Goal: Task Accomplishment & Management: Manage account settings

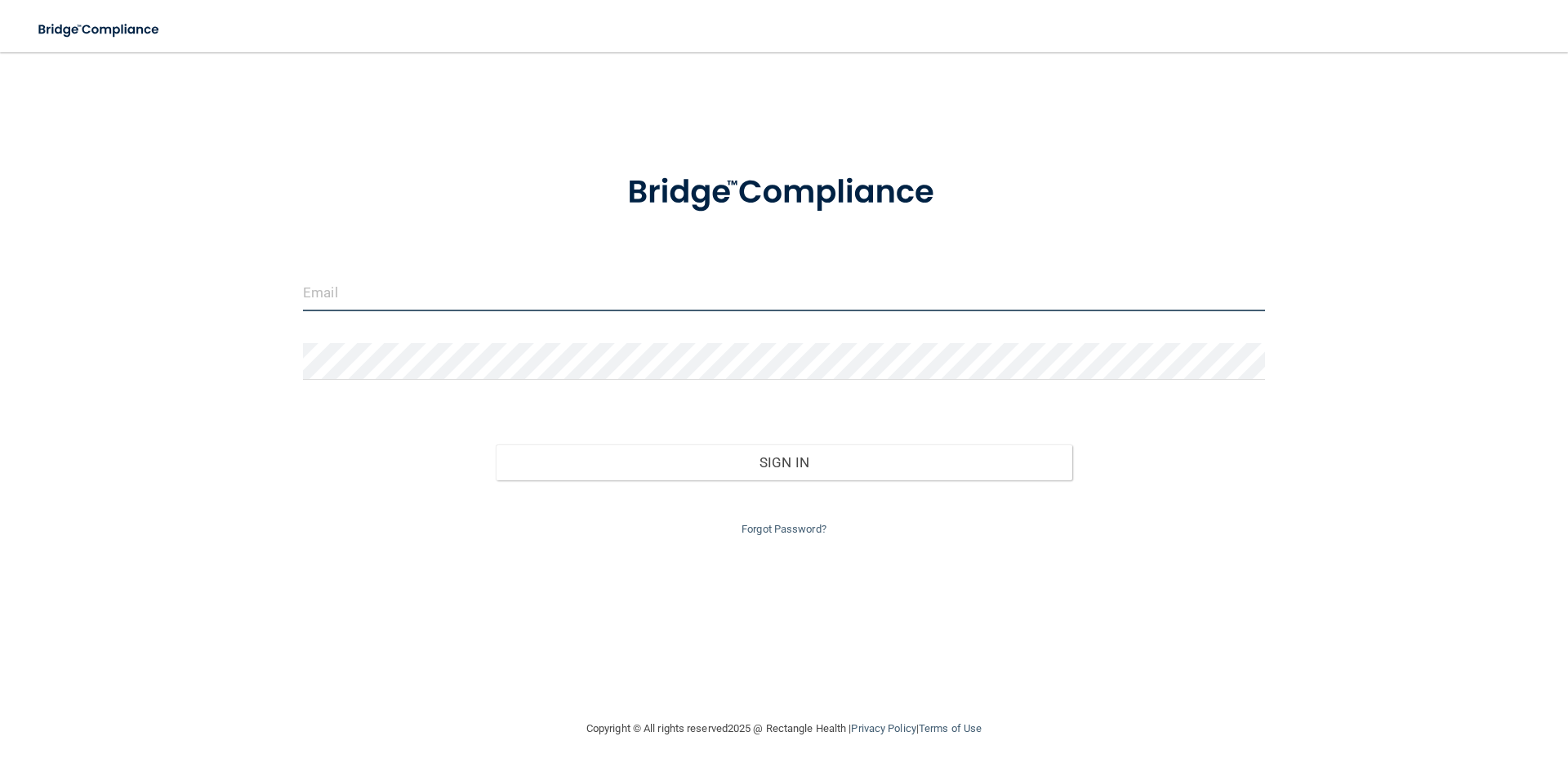
click at [607, 304] on input "email" at bounding box center [784, 293] width 962 height 37
type input "yagnik139@gmail.com"
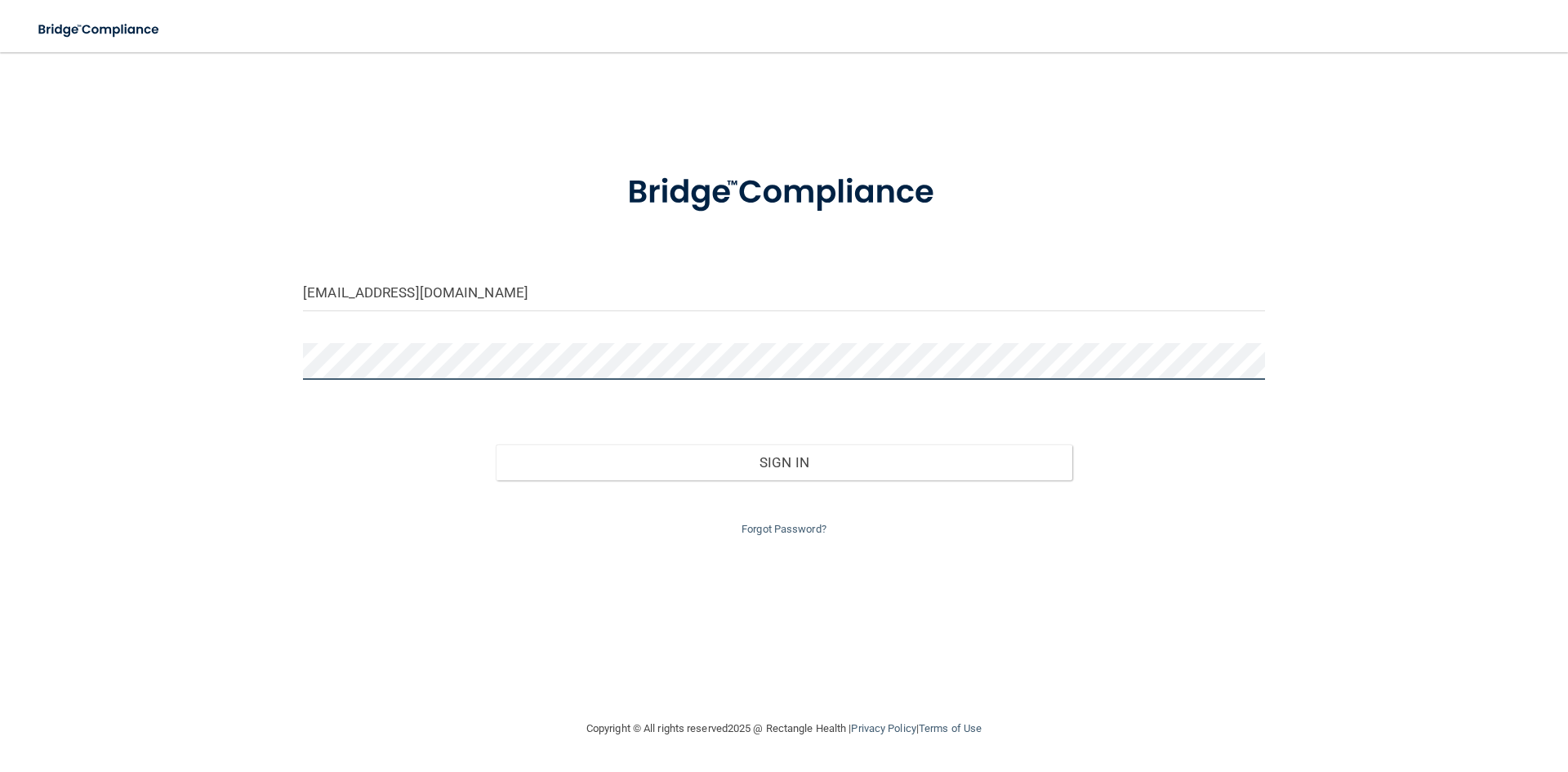
click at [496, 445] on button "Sign In" at bounding box center [785, 462] width 578 height 36
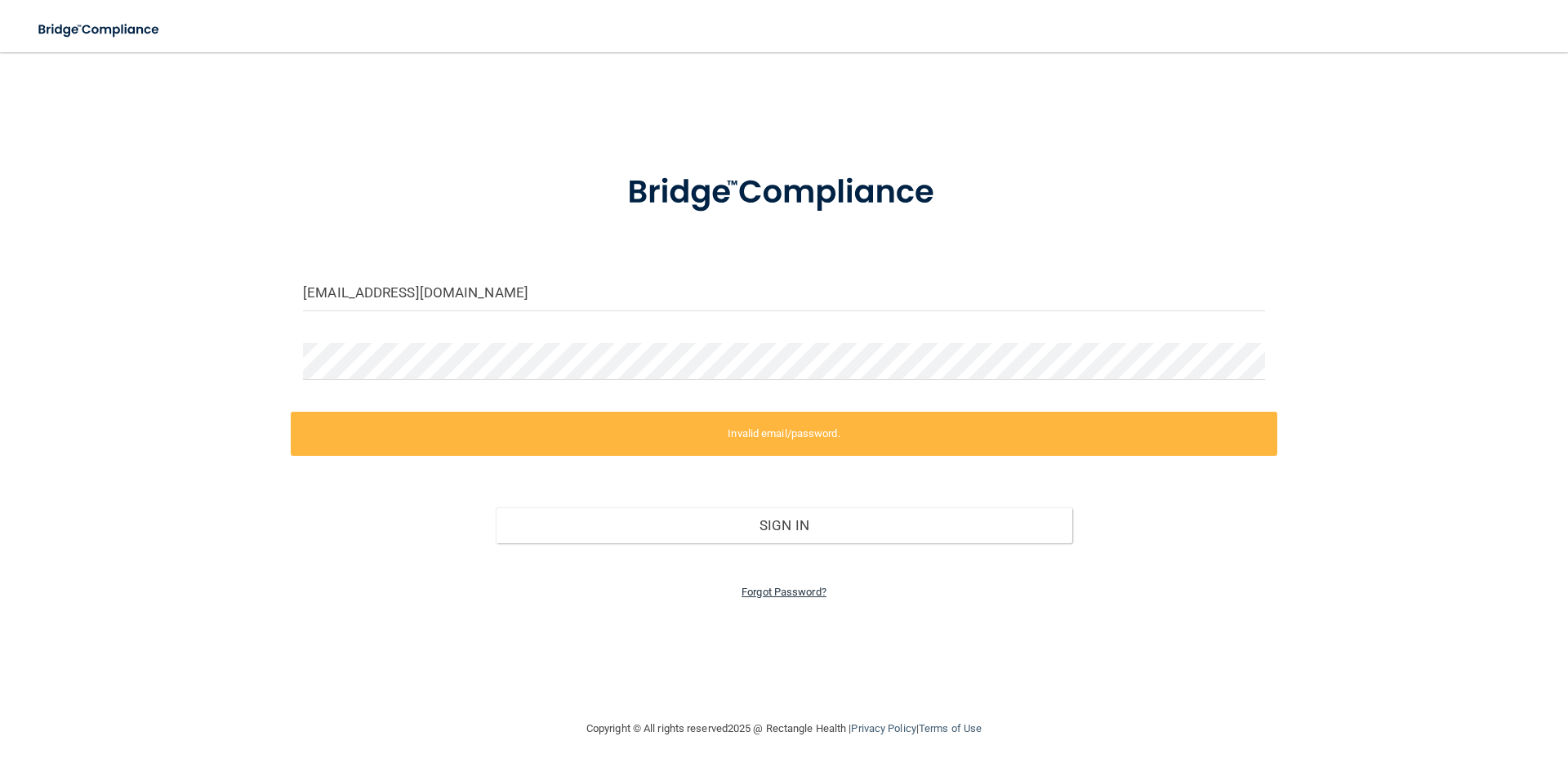
click at [784, 598] on link "Forgot Password?" at bounding box center [784, 591] width 85 height 12
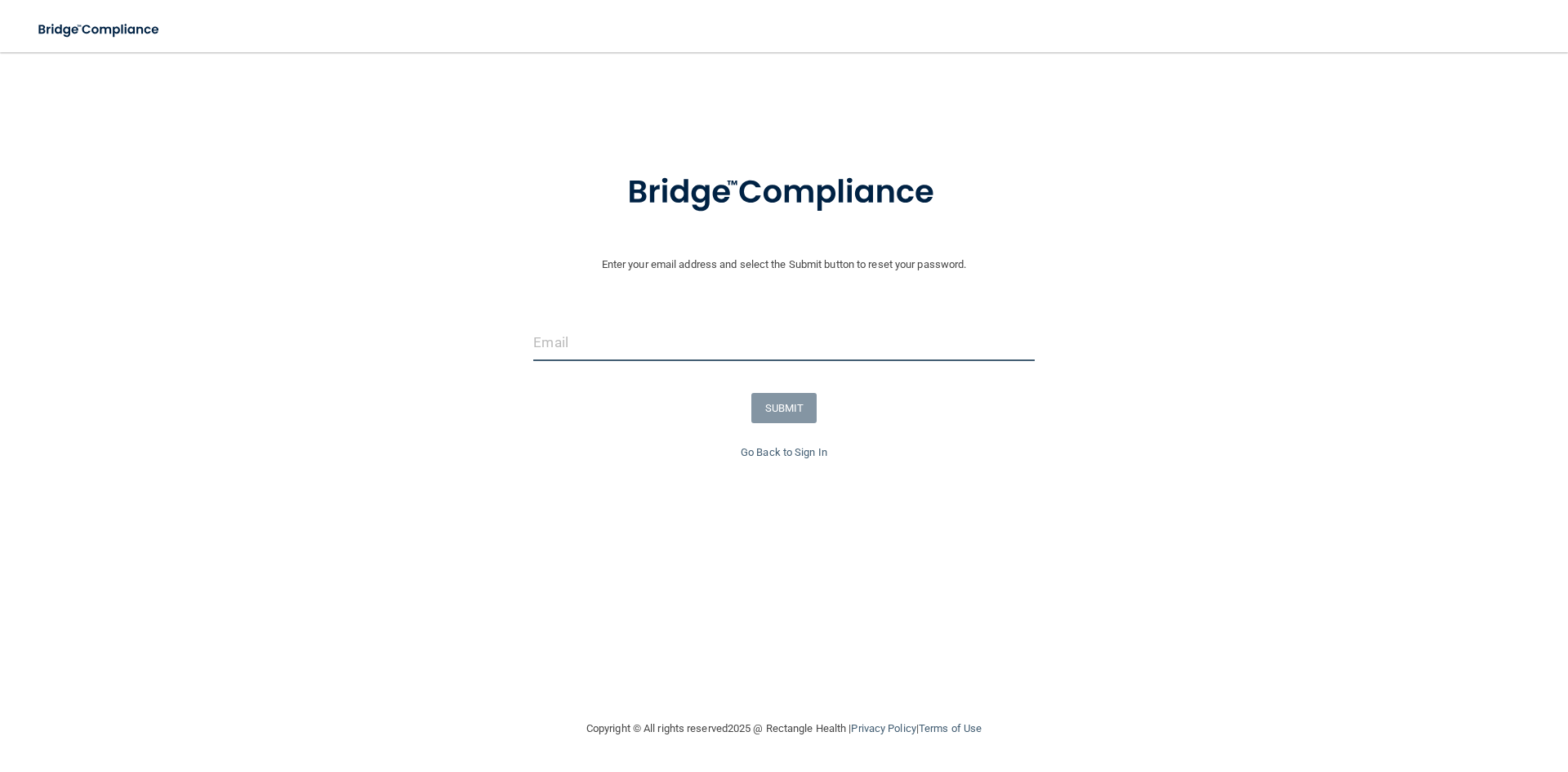
click at [673, 356] on input "email" at bounding box center [784, 342] width 501 height 37
type input "yagnik139@gmail.com"
click at [783, 400] on button "SUBMIT" at bounding box center [784, 408] width 67 height 30
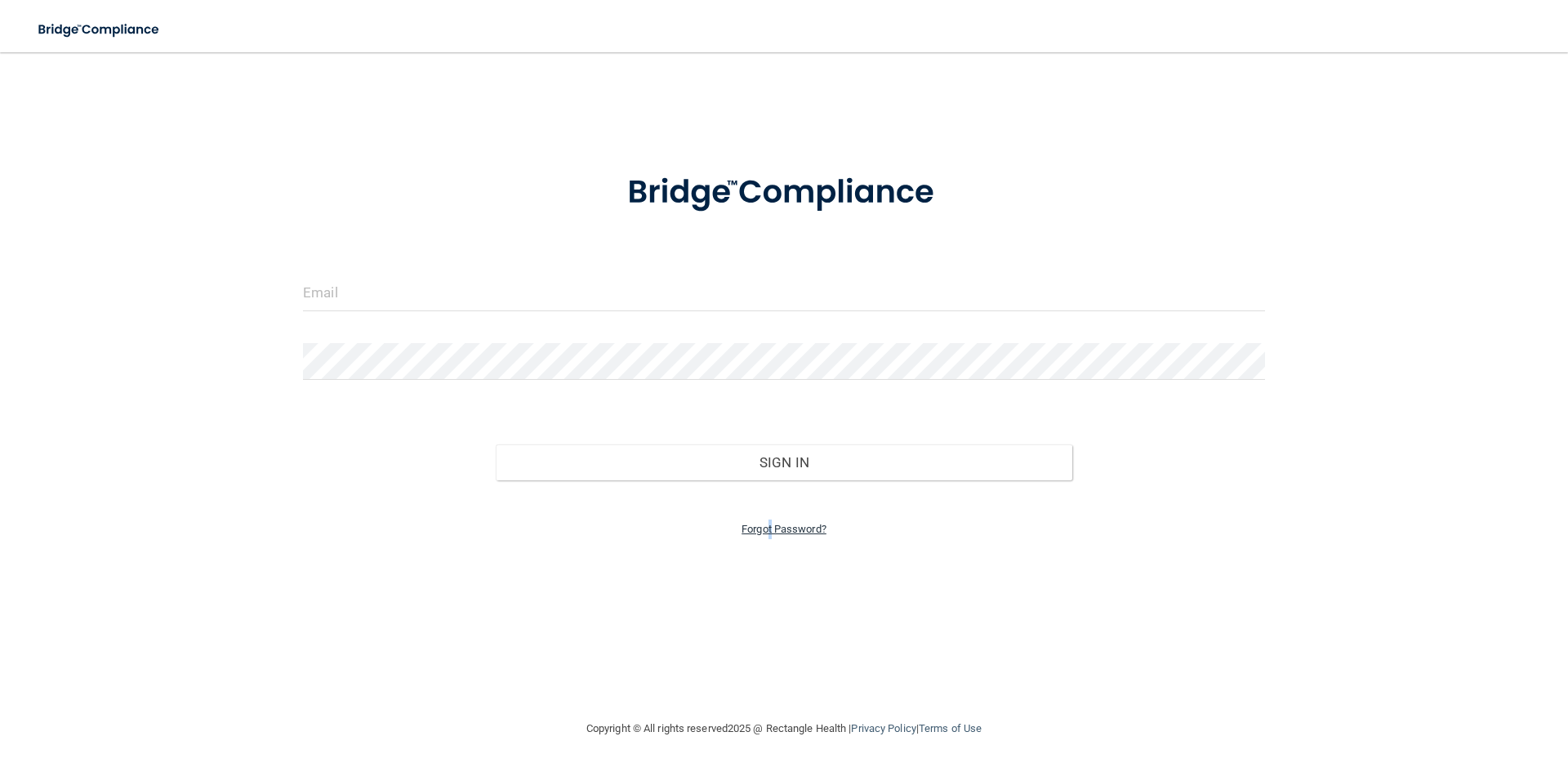
click at [771, 528] on link "Forgot Password?" at bounding box center [784, 528] width 85 height 12
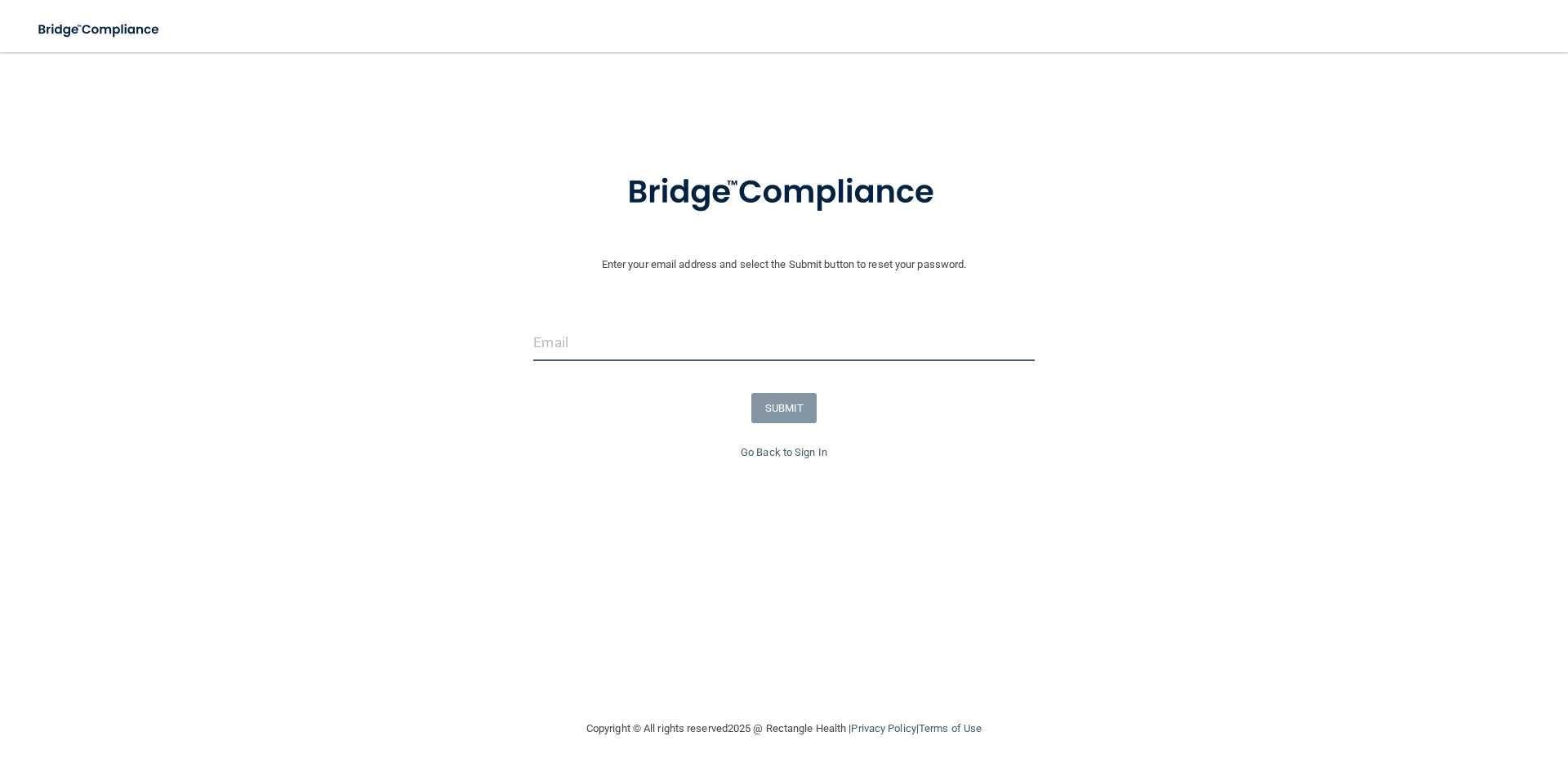
click at [617, 359] on input "email" at bounding box center [784, 342] width 501 height 37
paste input "Happy Belated Birthday Dr. Burke"
type input "Happy Belated Birthday Dr. Burke"
drag, startPoint x: 821, startPoint y: 325, endPoint x: 391, endPoint y: 306, distance: 430.4
click at [391, 306] on form "Enter your email address and select the Submit button to reset your password. H…" at bounding box center [784, 308] width 1552 height 316
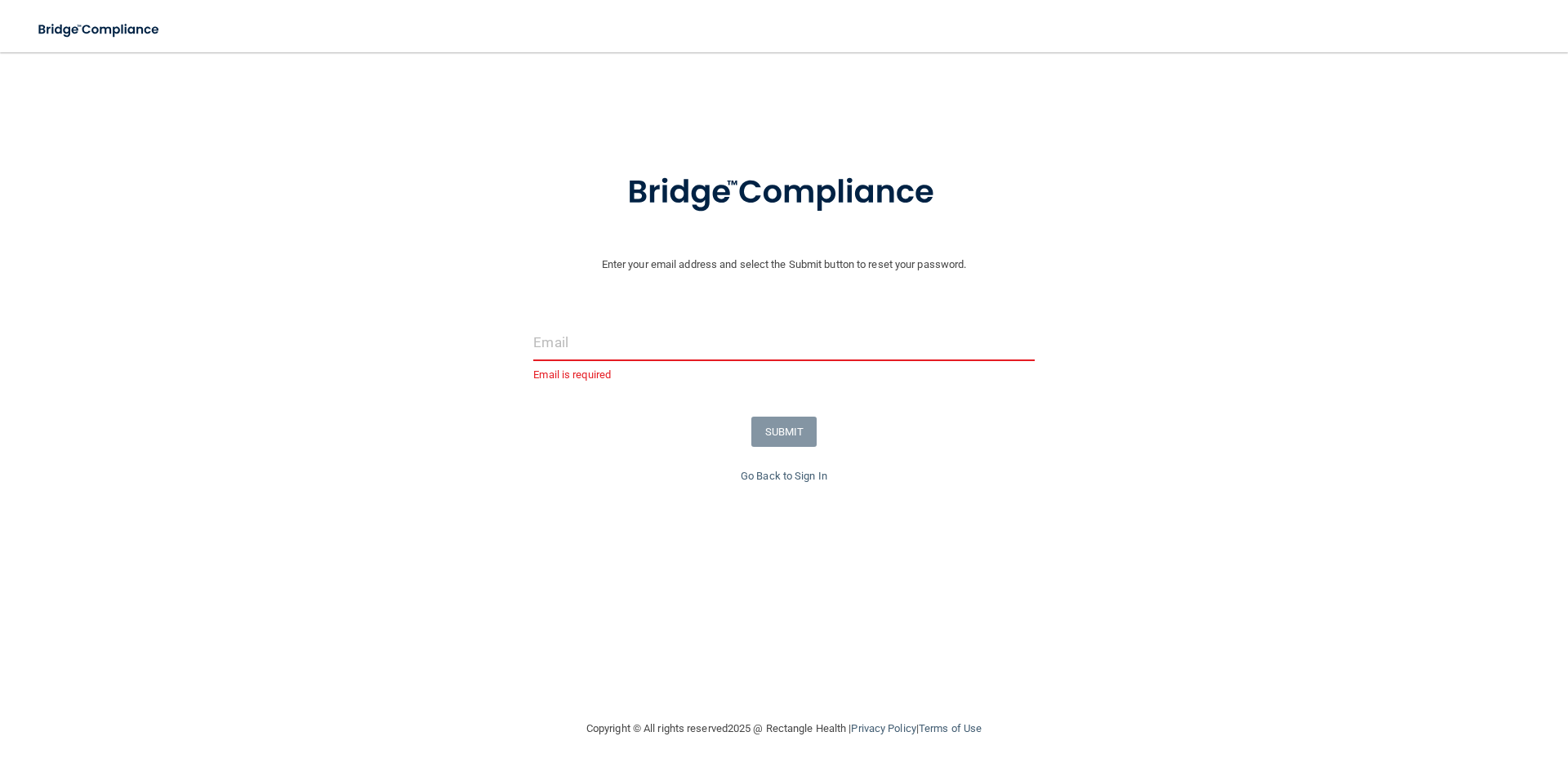
click at [650, 351] on input "email" at bounding box center [784, 342] width 501 height 37
paste input "office@rootcareendo.com"
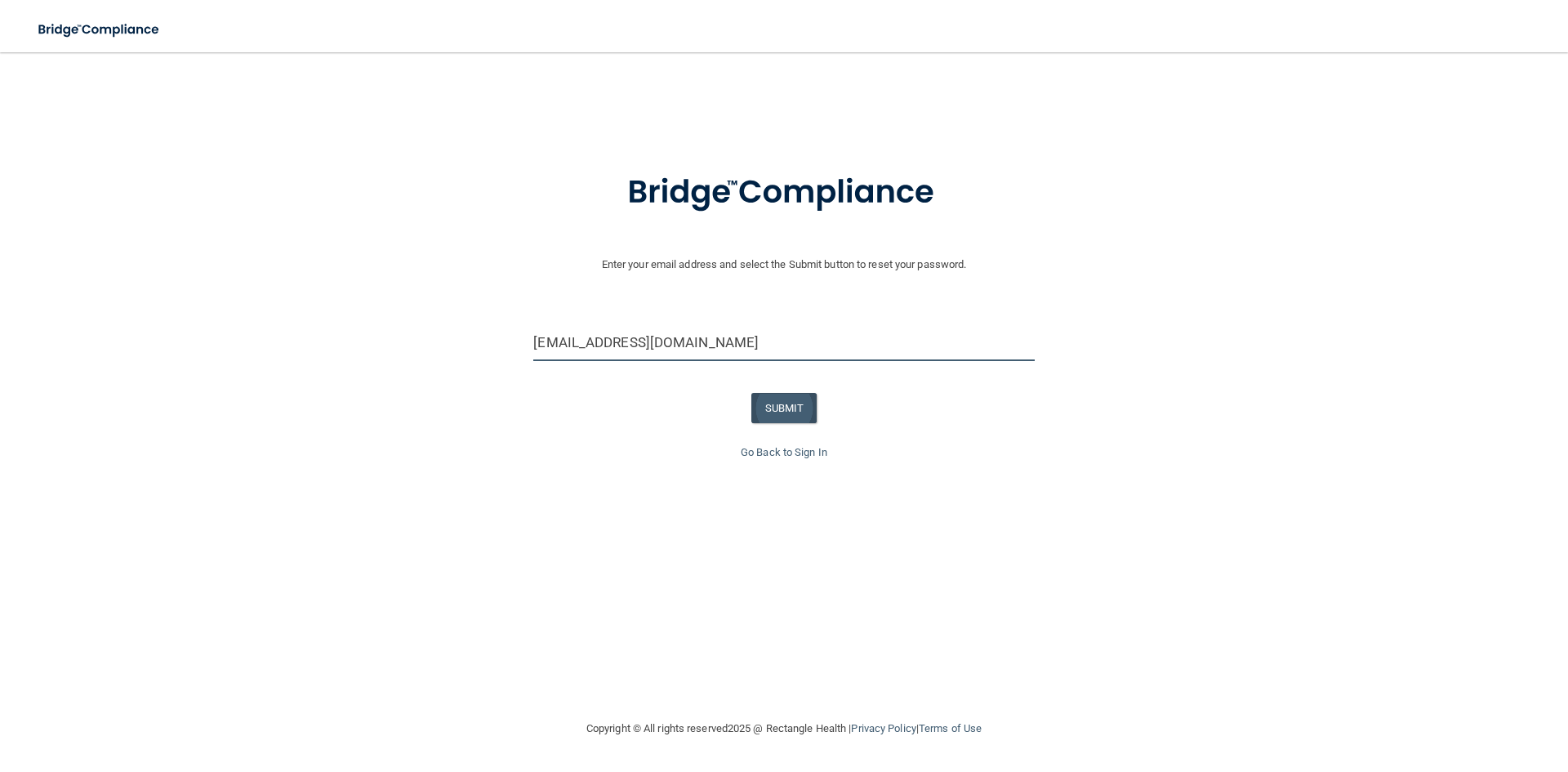
type input "office@rootcareendo.com"
click at [806, 408] on button "SUBMIT" at bounding box center [784, 408] width 67 height 30
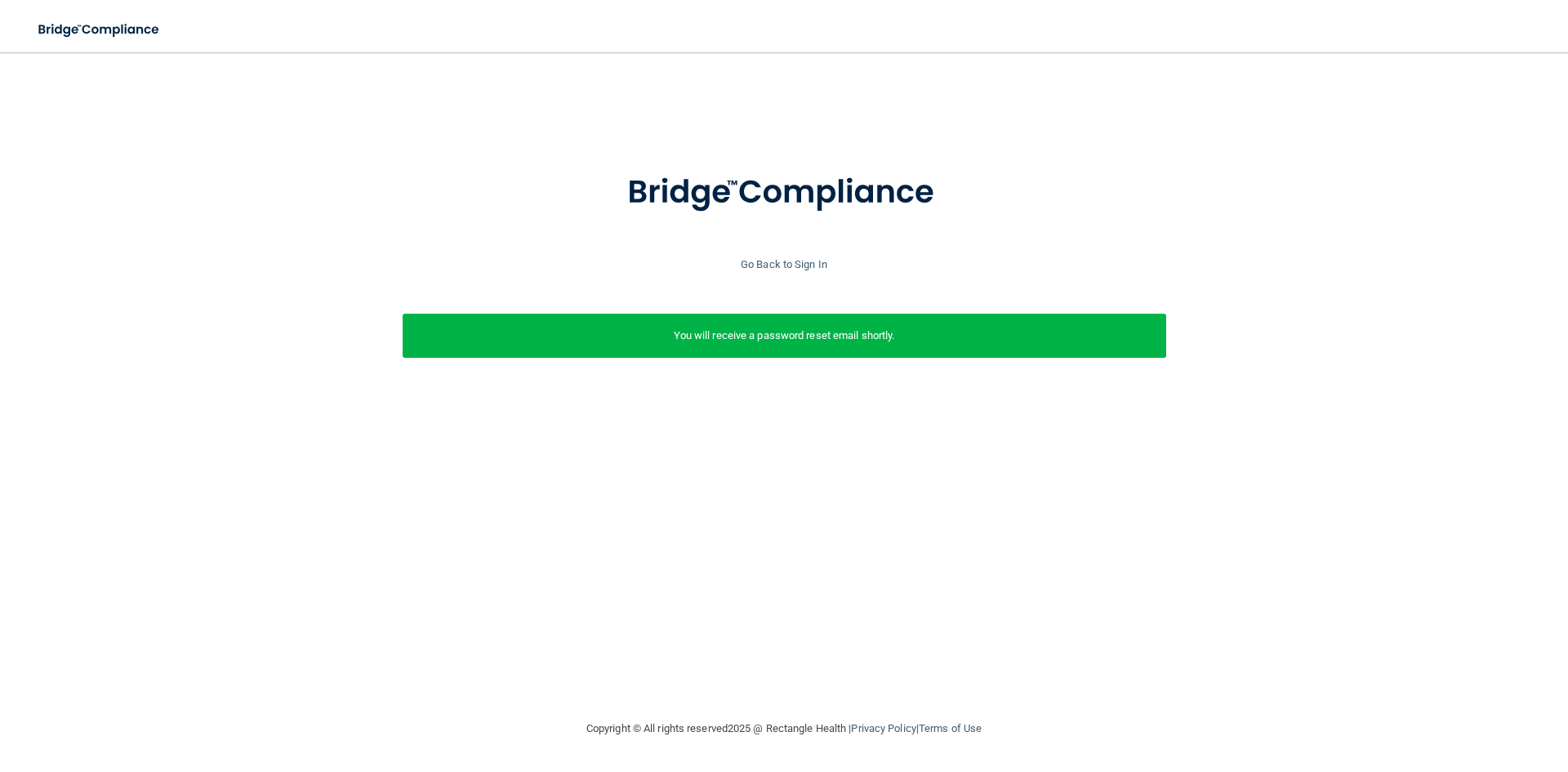
click at [777, 251] on div at bounding box center [784, 202] width 1552 height 104
click at [814, 256] on div "Go Back to Sign In" at bounding box center [784, 265] width 1576 height 20
click at [812, 264] on link "Go Back to Sign In" at bounding box center [784, 264] width 86 height 12
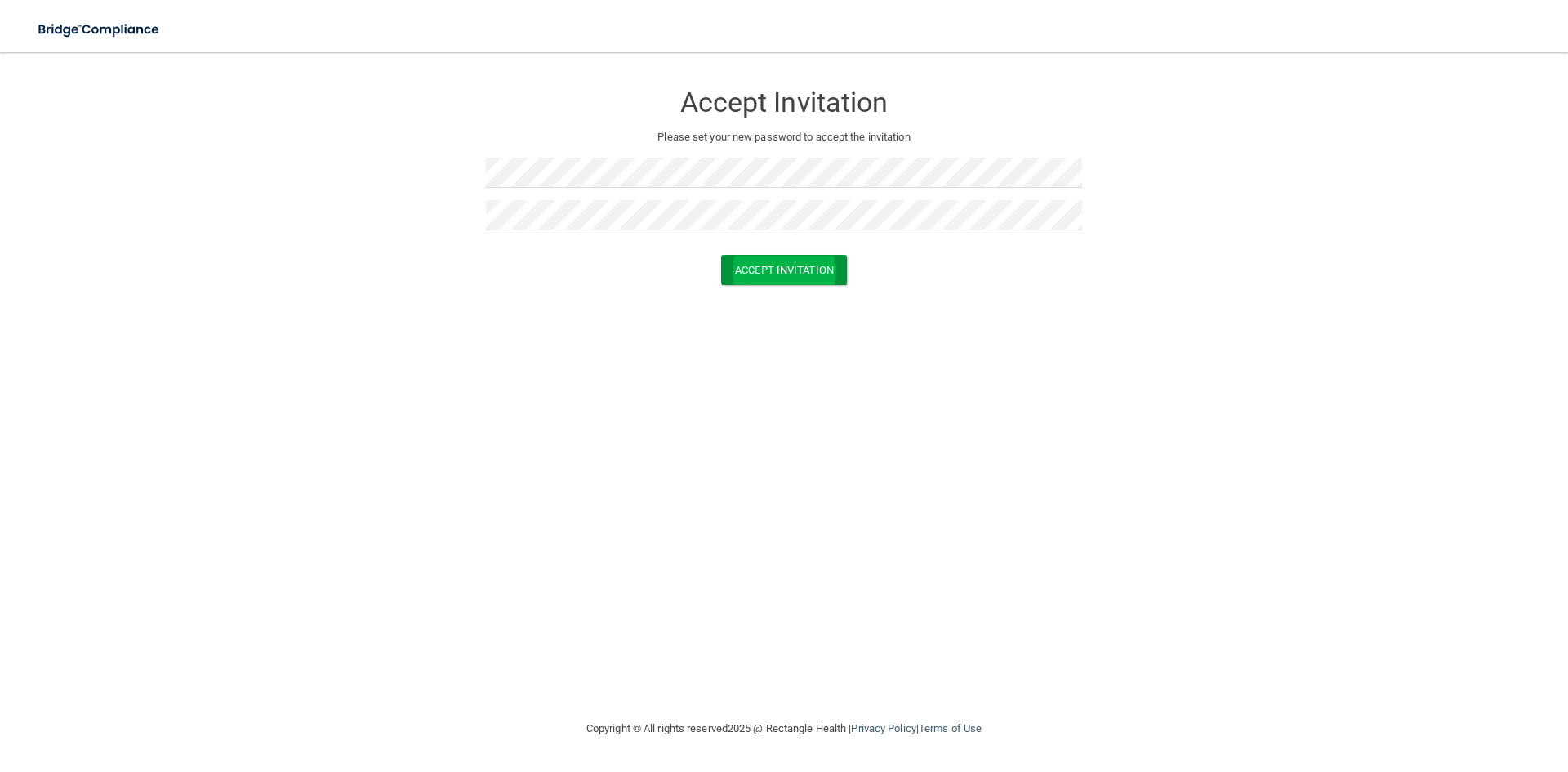
click at [780, 254] on form "Accept Invitation Please set your new password to accept the invitation Accept …" at bounding box center [784, 187] width 1502 height 236
click at [798, 269] on button "Accept Invitation" at bounding box center [784, 270] width 126 height 30
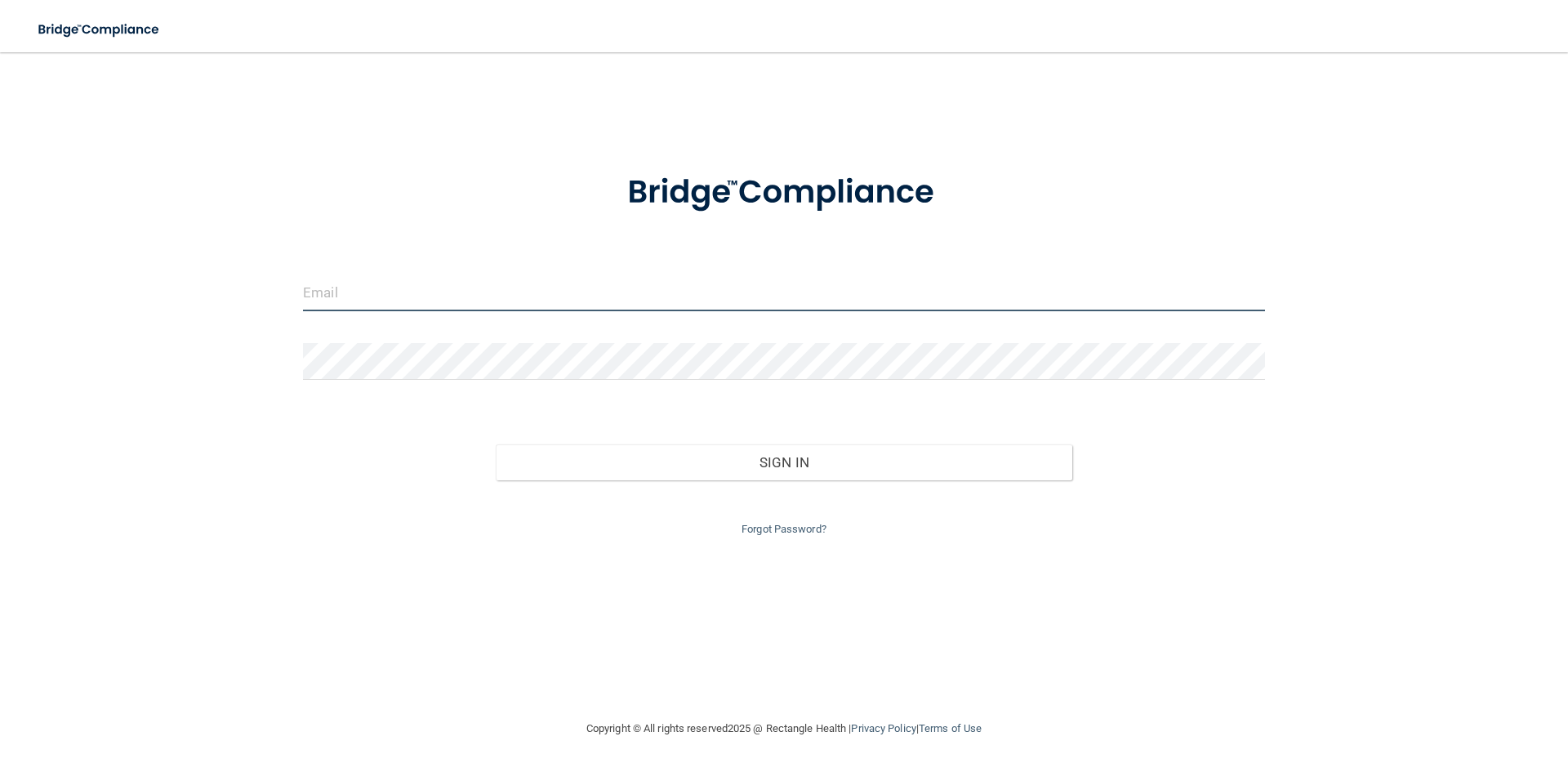
click at [342, 275] on input "email" at bounding box center [784, 293] width 962 height 37
type input "y"
type input "[EMAIL_ADDRESS][DOMAIN_NAME]"
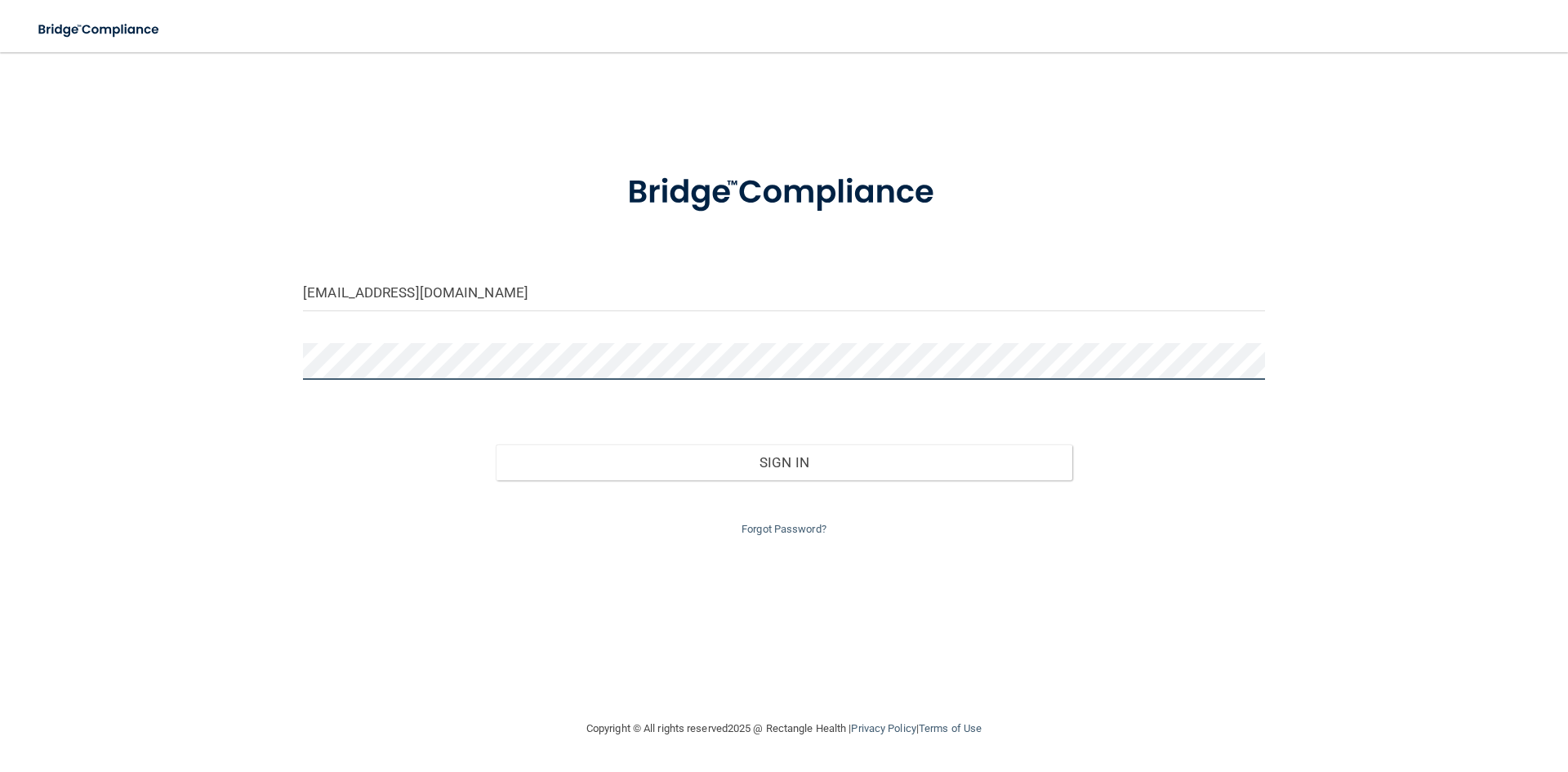
click at [496, 445] on button "Sign In" at bounding box center [785, 462] width 578 height 36
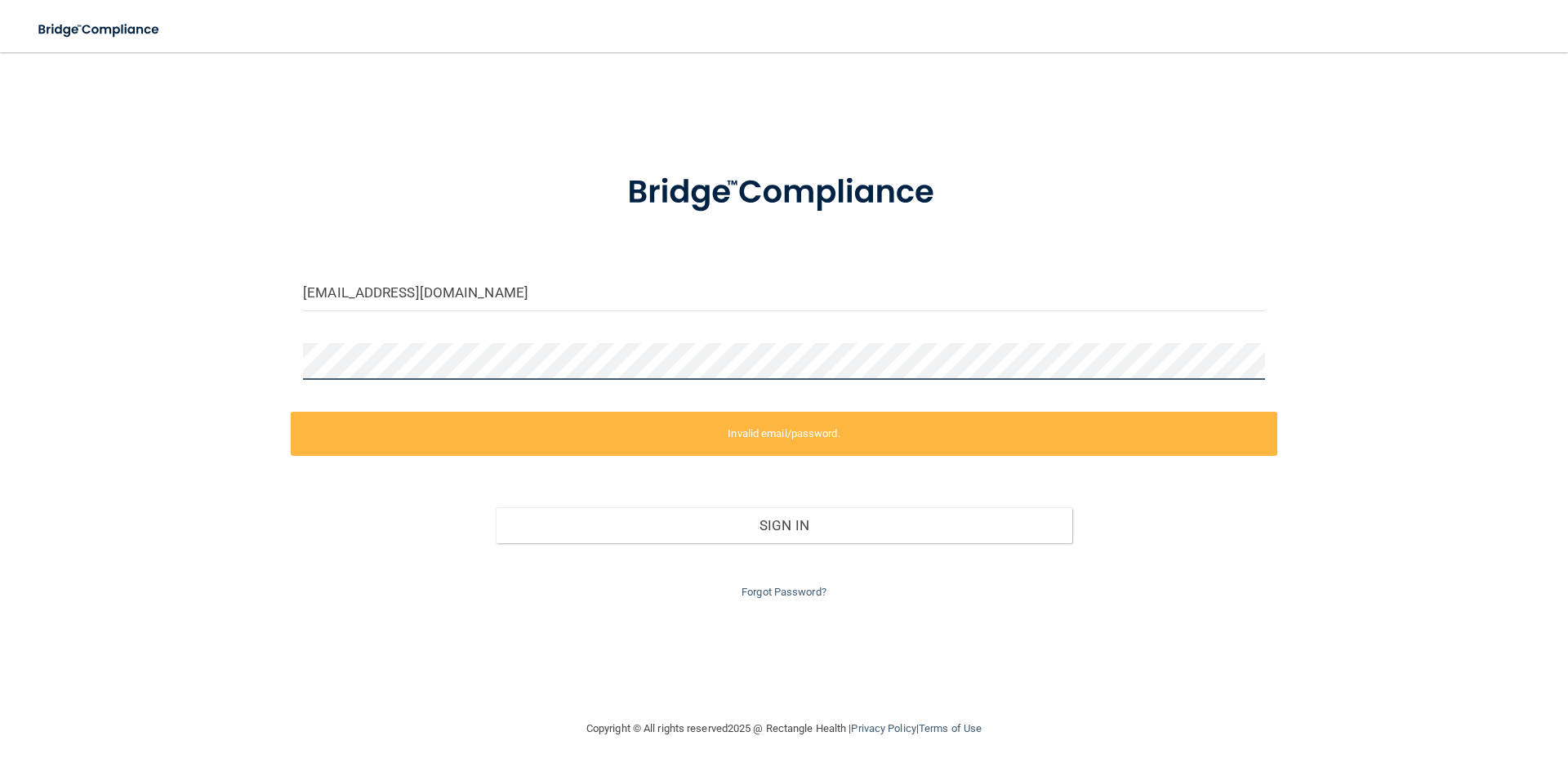
click at [233, 337] on div "[EMAIL_ADDRESS][DOMAIN_NAME] Invalid email/password. You don't have permission …" at bounding box center [784, 386] width 1502 height 634
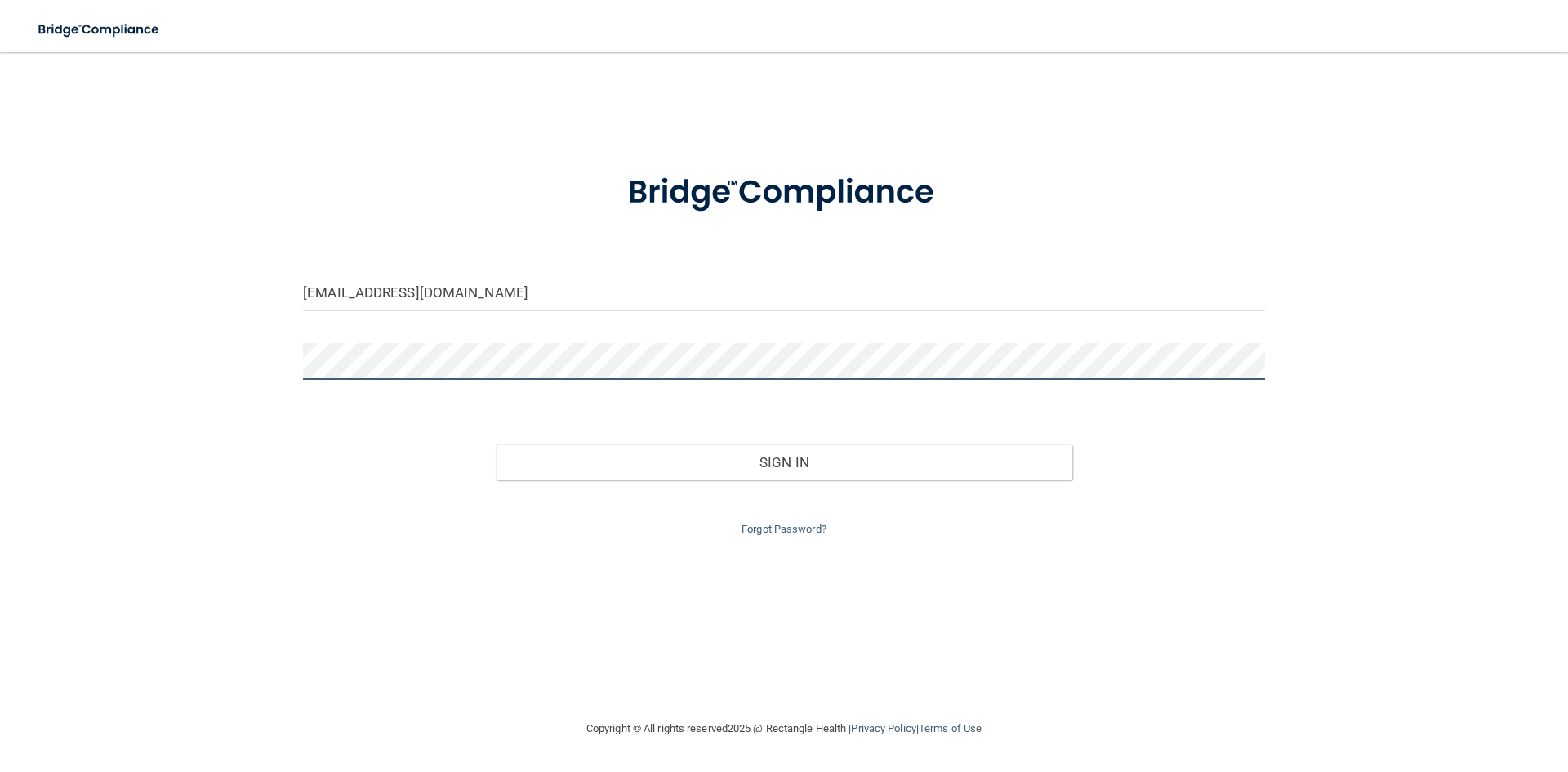
click at [496, 445] on button "Sign In" at bounding box center [785, 462] width 578 height 36
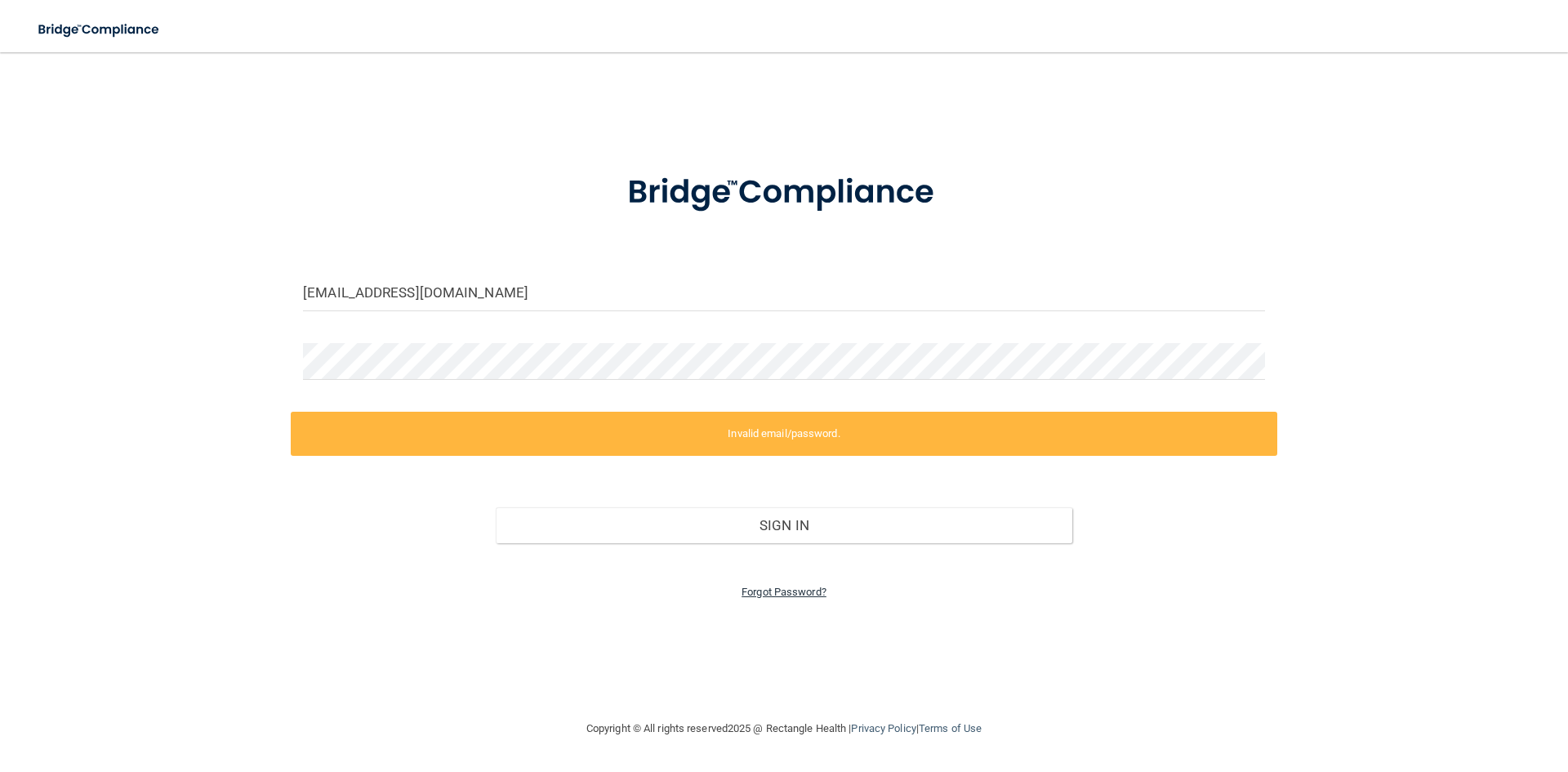
click at [820, 592] on link "Forgot Password?" at bounding box center [784, 591] width 85 height 12
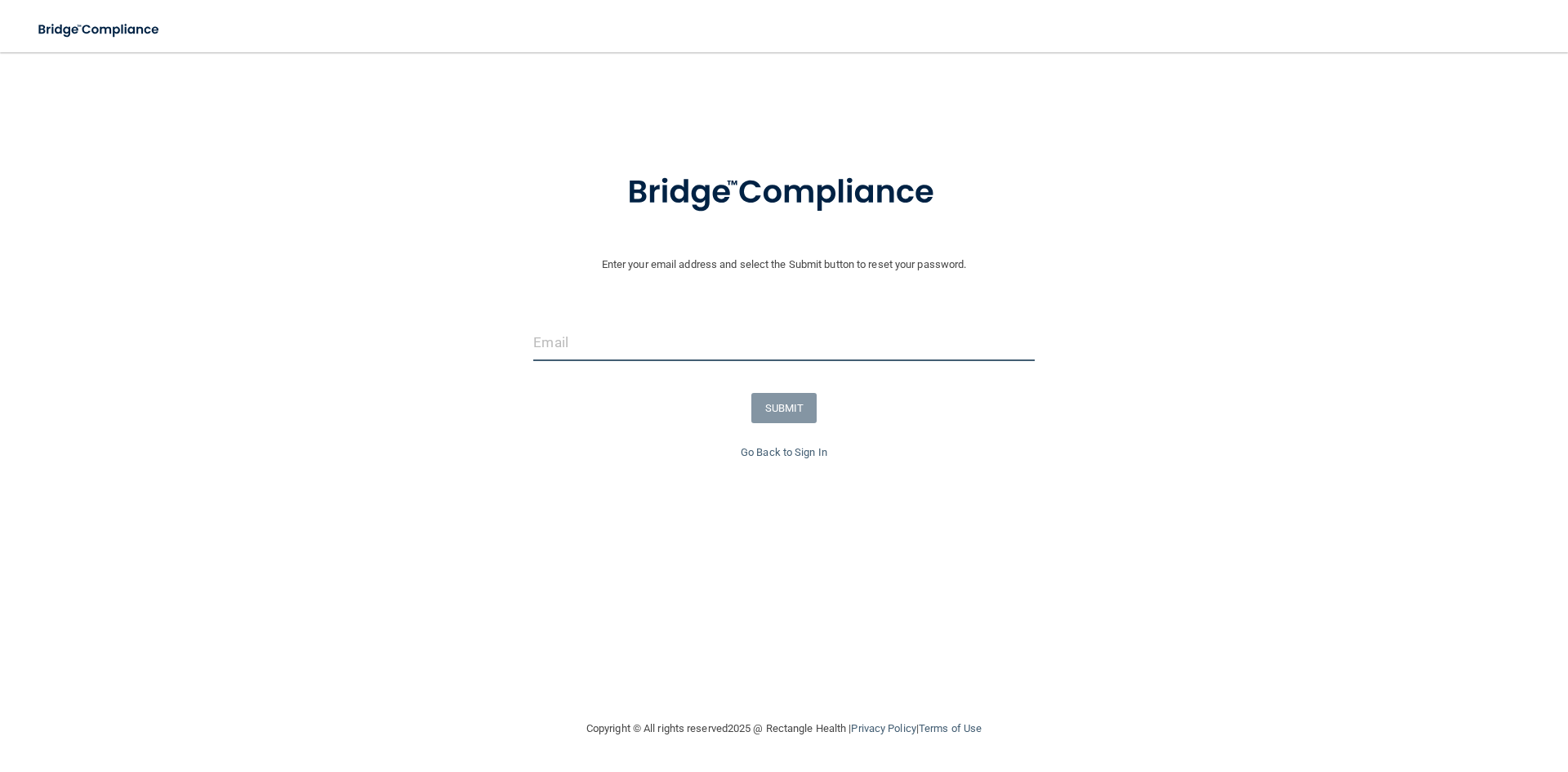
click at [623, 337] on input "email" at bounding box center [784, 342] width 501 height 37
